Goal: Communication & Community: Ask a question

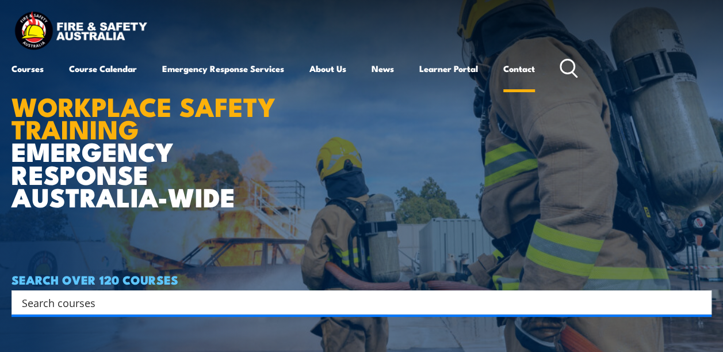
click at [514, 67] on link "Contact" at bounding box center [519, 69] width 32 height 28
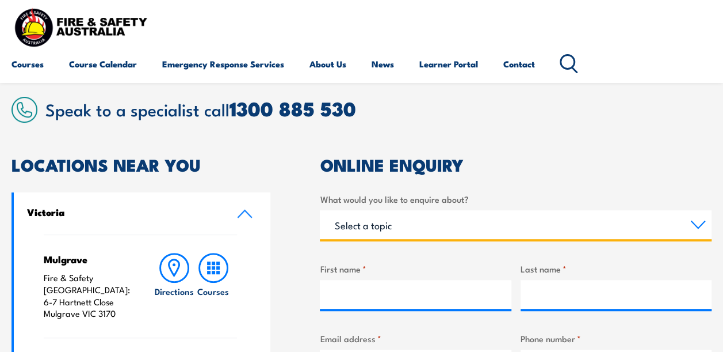
click at [698, 226] on select "Select a topic Training Emergency Response Services General Enquiry" at bounding box center [516, 224] width 392 height 29
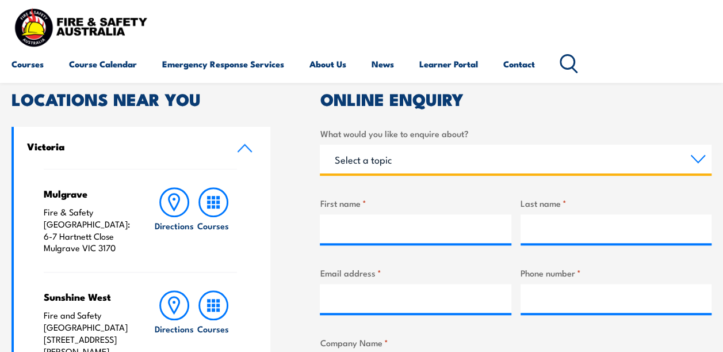
scroll to position [288, 0]
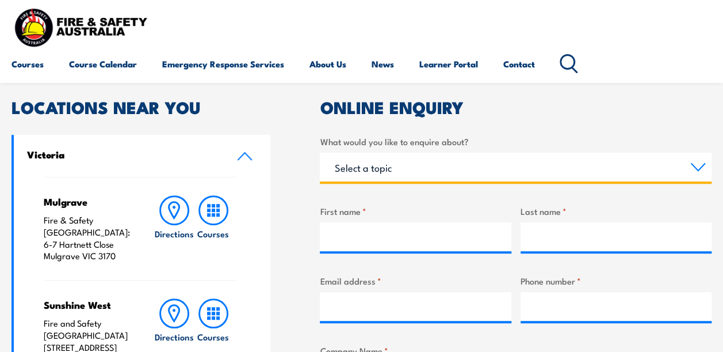
click at [700, 167] on select "Select a topic Training Emergency Response Services General Enquiry" at bounding box center [516, 166] width 392 height 29
select select "General Enquiry"
click at [320, 152] on select "Select a topic Training Emergency Response Services General Enquiry" at bounding box center [516, 166] width 392 height 29
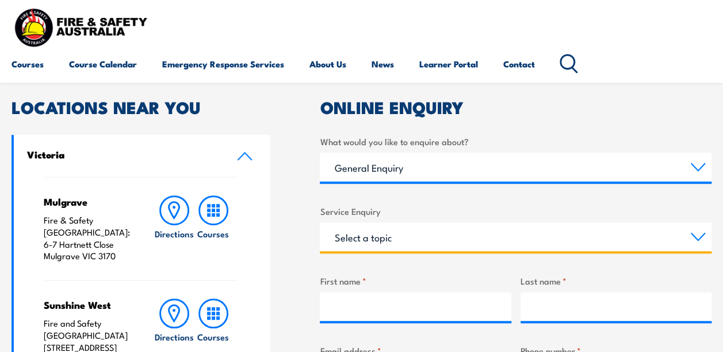
click at [698, 236] on select "Select a topic Assistance in completing an online enrolment booking Request a c…" at bounding box center [516, 236] width 392 height 29
select select "Other"
click at [320, 222] on select "Select a topic Assistance in completing an online enrolment booking Request a c…" at bounding box center [516, 236] width 392 height 29
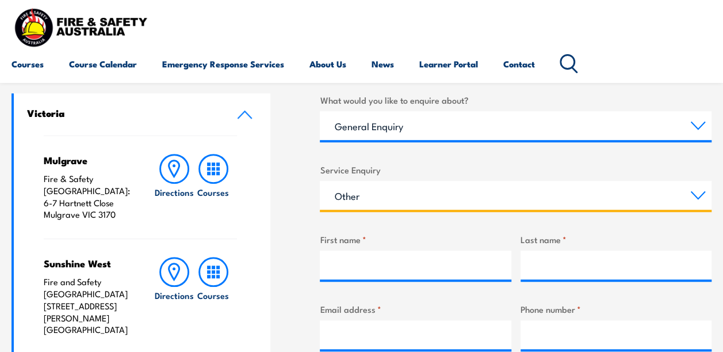
scroll to position [345, 0]
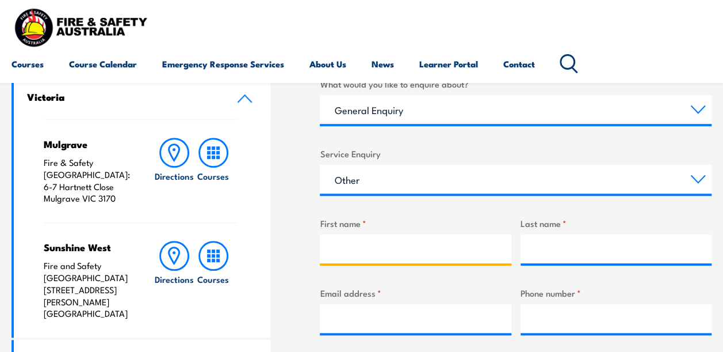
click at [436, 257] on input "First name *" at bounding box center [415, 248] width 191 height 29
type input "[PERSON_NAME]"
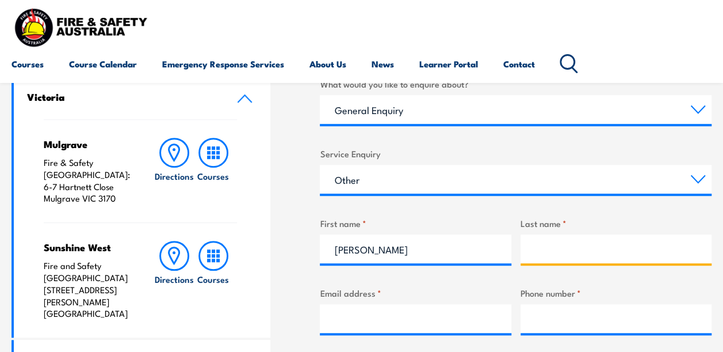
click at [562, 254] on input "Last name *" at bounding box center [616, 248] width 191 height 29
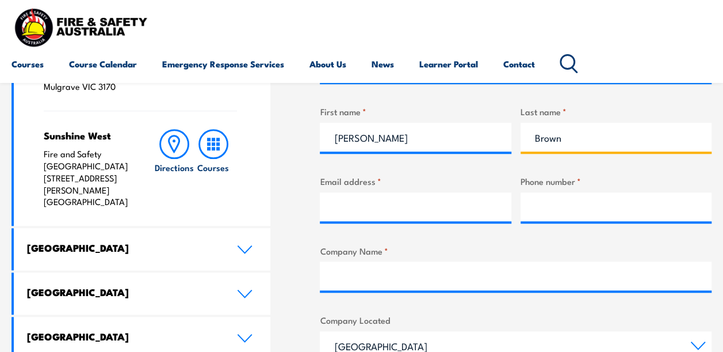
scroll to position [460, 0]
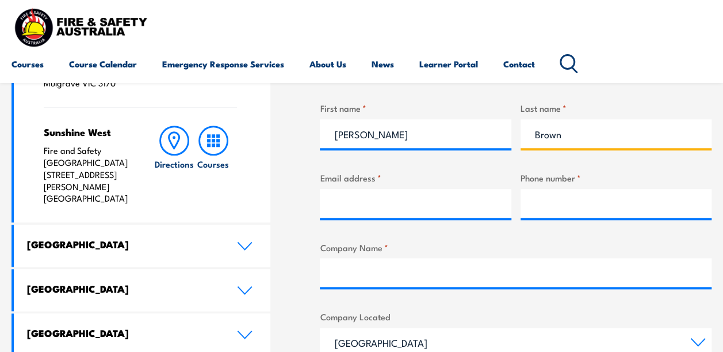
type input "Brown"
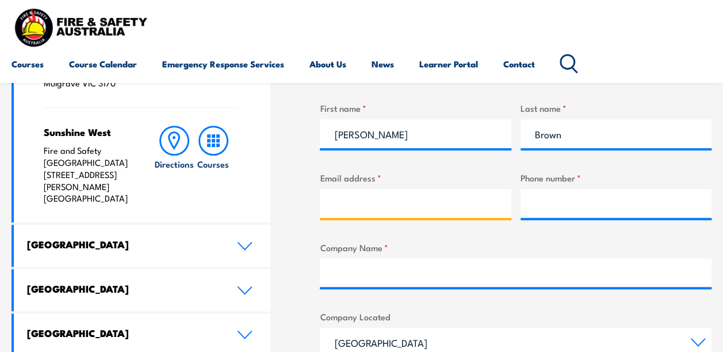
click at [422, 212] on input "Email address *" at bounding box center [415, 203] width 191 height 29
type input "[EMAIL_ADDRESS][DOMAIN_NAME]"
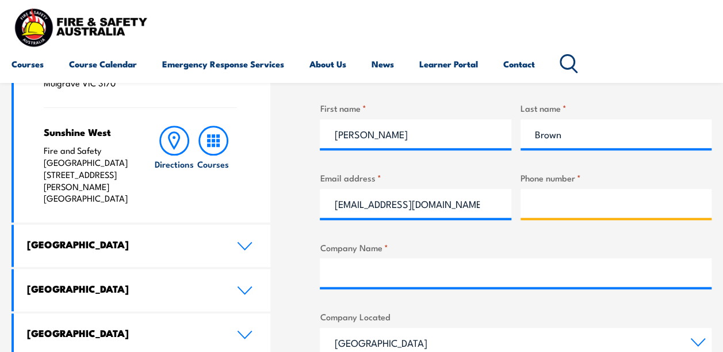
click at [559, 204] on input "Phone number *" at bounding box center [616, 203] width 191 height 29
type input "0439003848"
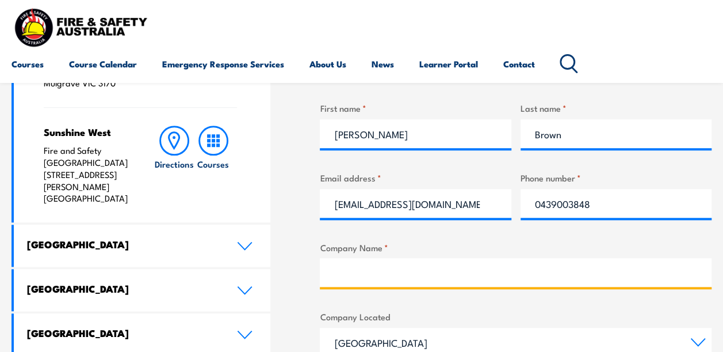
click at [473, 277] on input "Company Name *" at bounding box center [516, 272] width 392 height 29
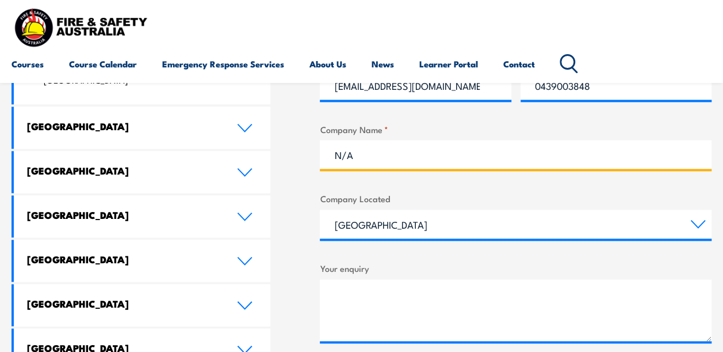
scroll to position [633, 0]
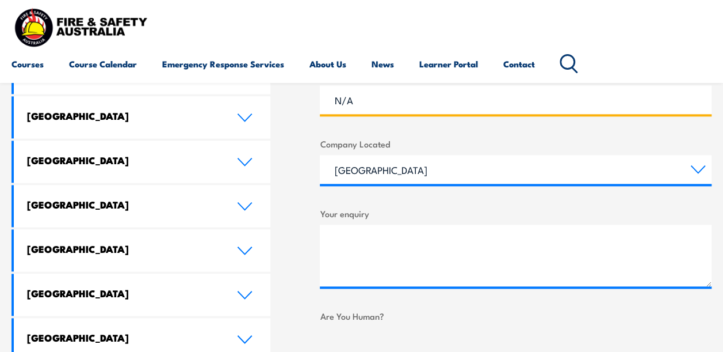
type input "N/A"
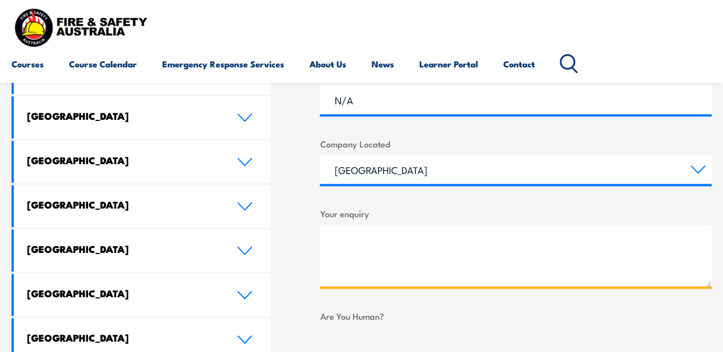
click at [418, 248] on textarea "Your enquiry" at bounding box center [516, 255] width 392 height 62
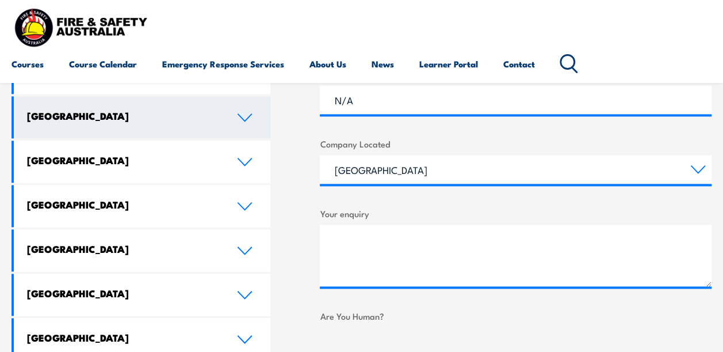
click at [243, 113] on icon at bounding box center [245, 117] width 16 height 9
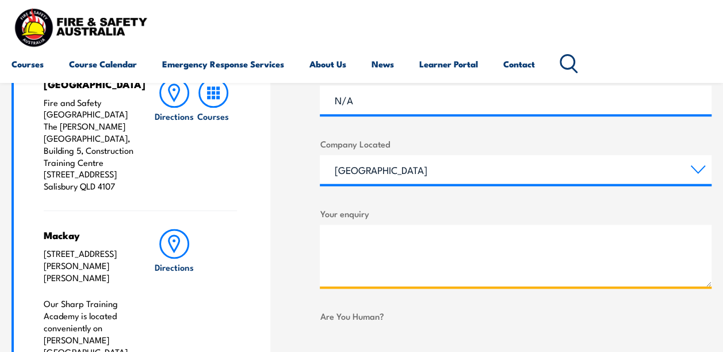
click at [368, 235] on textarea "Your enquiry" at bounding box center [516, 255] width 392 height 62
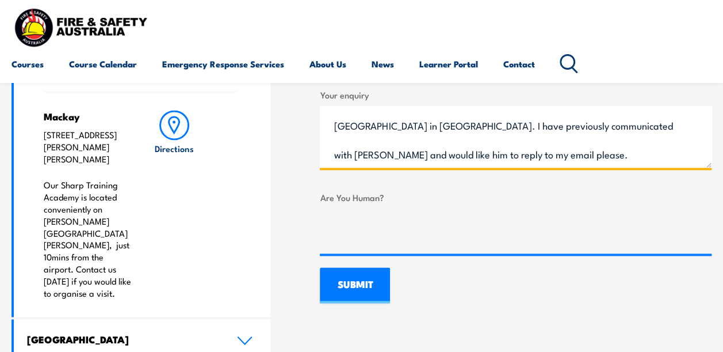
scroll to position [767, 0]
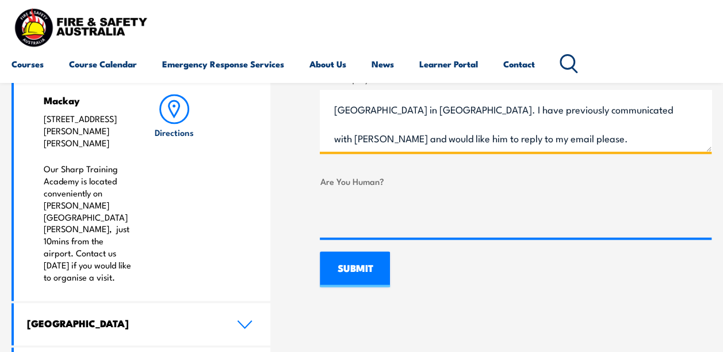
click at [609, 113] on textarea "I have applied for the Security Officer position in the [PERSON_NAME][GEOGRAPHI…" at bounding box center [516, 121] width 392 height 62
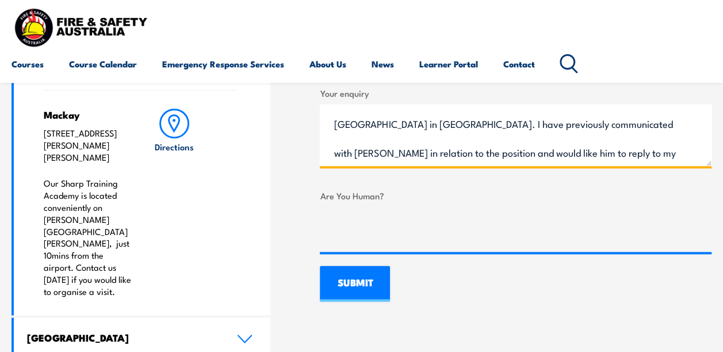
scroll to position [825, 0]
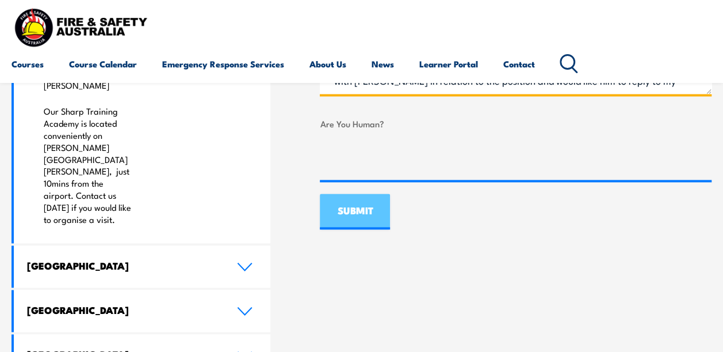
type textarea "I have applied for the Security Officer position in the [PERSON_NAME][GEOGRAPHI…"
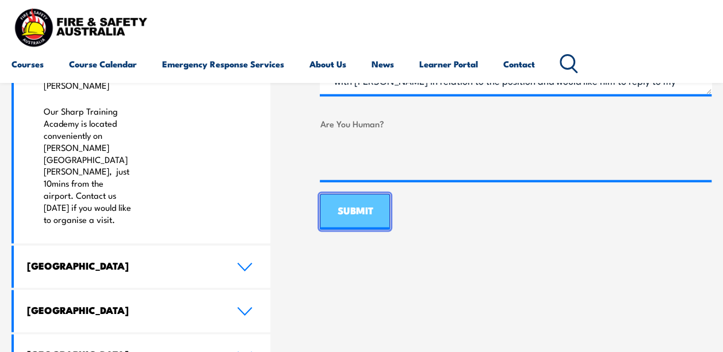
click at [360, 213] on input "SUBMIT" at bounding box center [355, 211] width 70 height 36
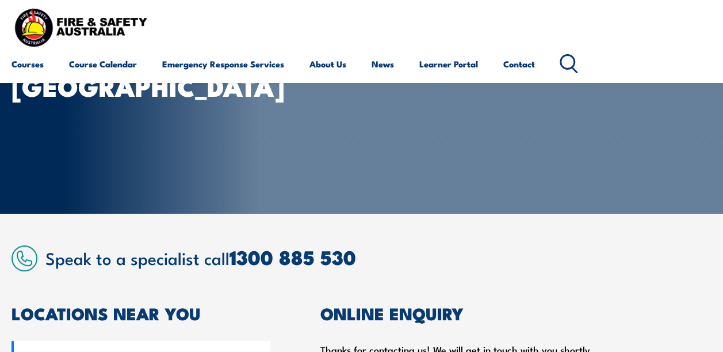
scroll to position [0, 0]
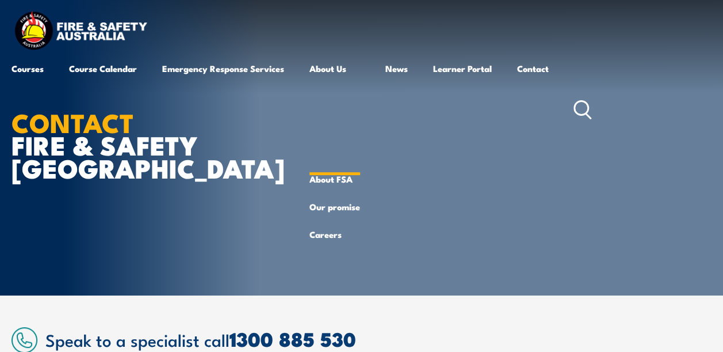
click at [329, 69] on link "About Us" at bounding box center [335, 110] width 51 height 110
